Goal: Task Accomplishment & Management: Use online tool/utility

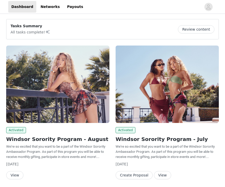
click at [16, 176] on button "View" at bounding box center [14, 175] width 17 height 8
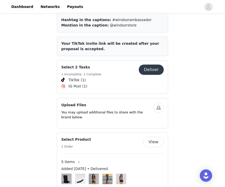
scroll to position [219, 0]
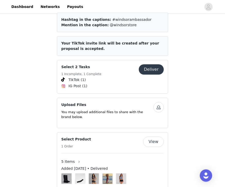
click at [153, 65] on button "Deliver" at bounding box center [151, 70] width 25 height 10
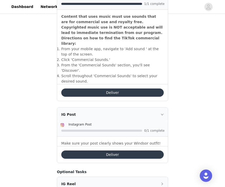
scroll to position [189, 0]
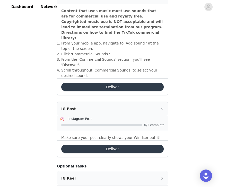
click at [133, 145] on button "Deliver" at bounding box center [112, 149] width 102 height 8
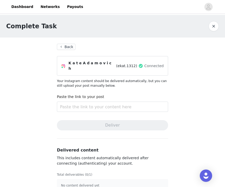
scroll to position [8, 0]
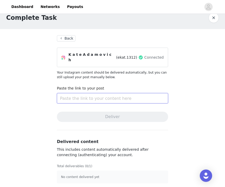
click at [110, 100] on input "text" at bounding box center [112, 98] width 111 height 10
click at [113, 94] on input "text" at bounding box center [112, 98] width 111 height 10
paste input "[URL][DOMAIN_NAME]"
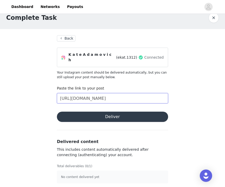
type input "[URL][DOMAIN_NAME]"
click at [104, 116] on button "Deliver" at bounding box center [112, 117] width 111 height 10
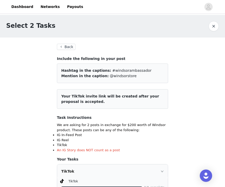
click at [215, 27] on button "button" at bounding box center [213, 26] width 10 height 10
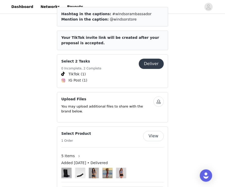
scroll to position [266, 0]
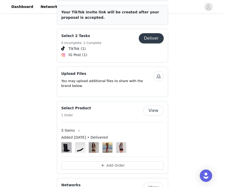
scroll to position [217, 0]
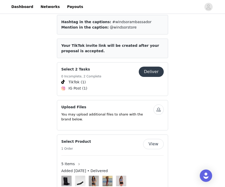
click at [157, 67] on button "Deliver" at bounding box center [151, 72] width 25 height 10
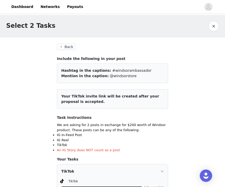
click at [70, 46] on button "Back" at bounding box center [66, 47] width 19 height 6
